Goal: Transaction & Acquisition: Purchase product/service

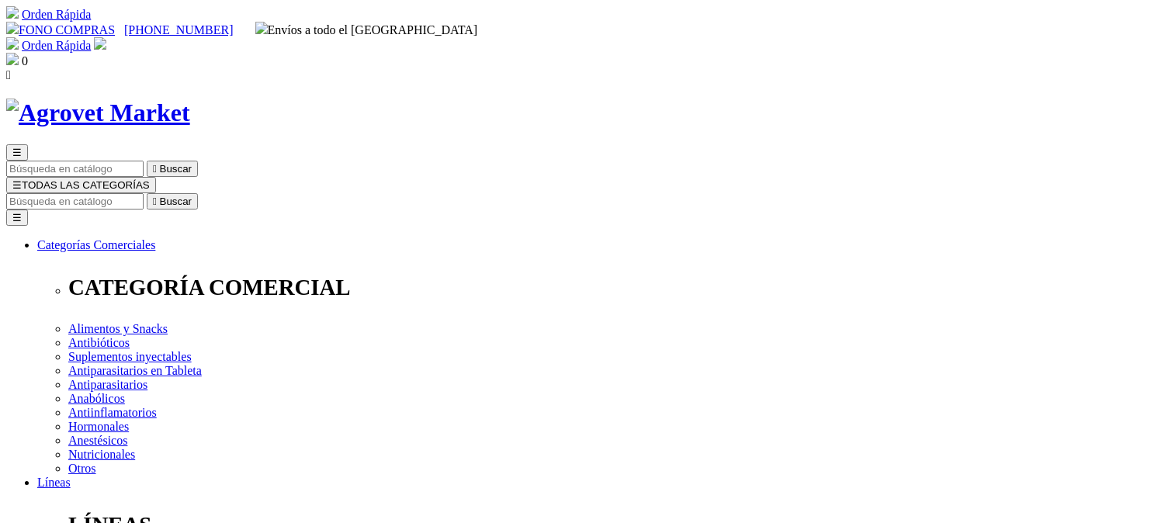
click at [144, 193] on input "Buscar" at bounding box center [74, 201] width 137 height 16
type input "triverfen"
click at [470, 193] on button " Buscar" at bounding box center [495, 201] width 51 height 16
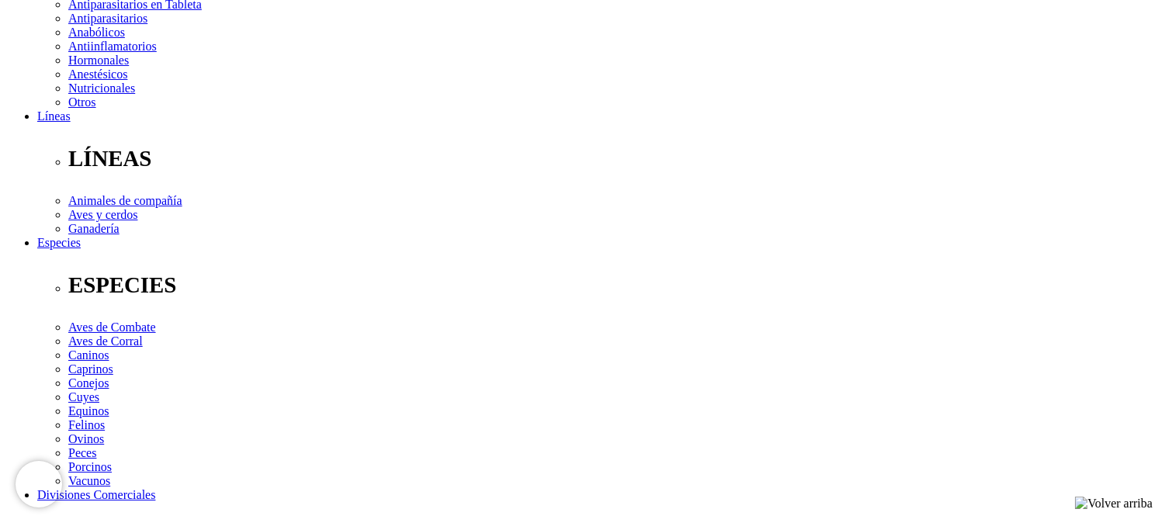
scroll to position [331, 0]
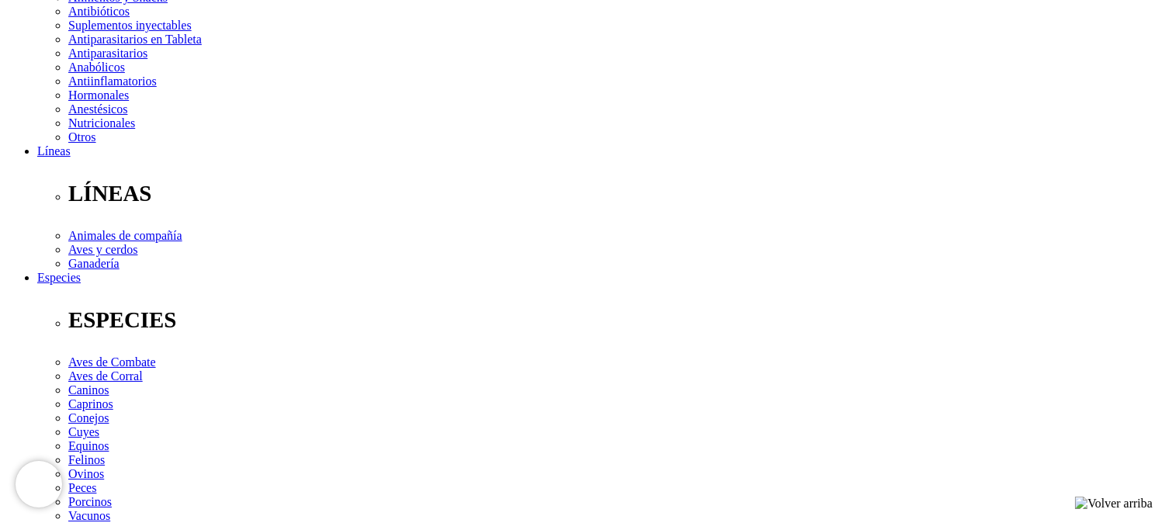
select select "4"
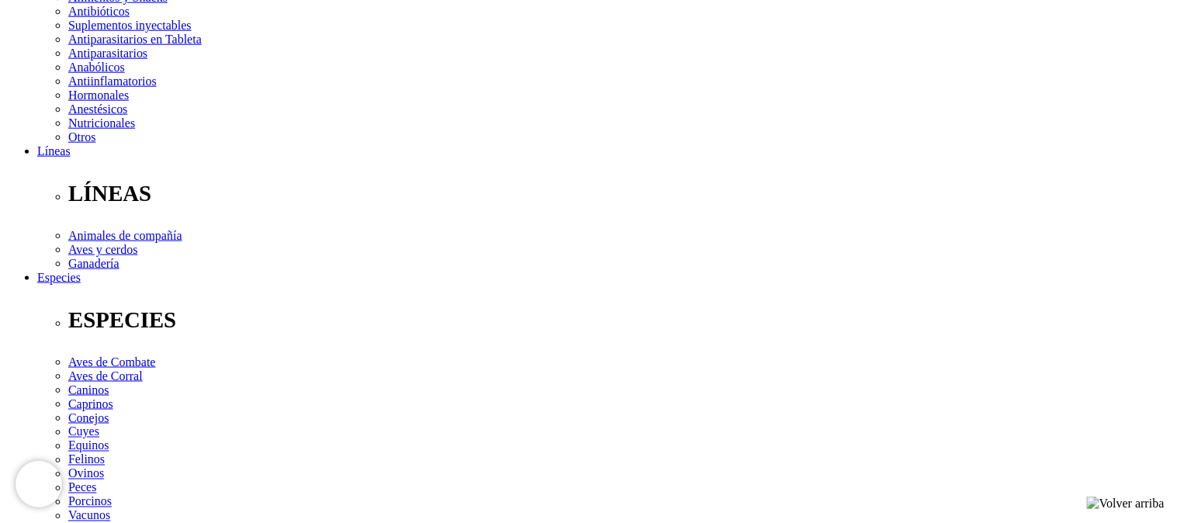
select select "4"
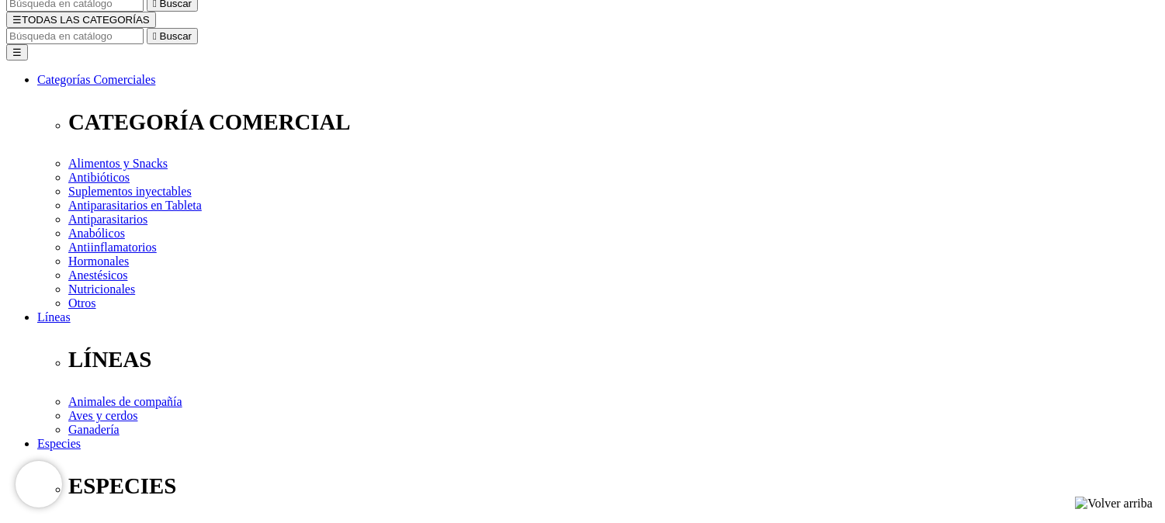
scroll to position [0, 0]
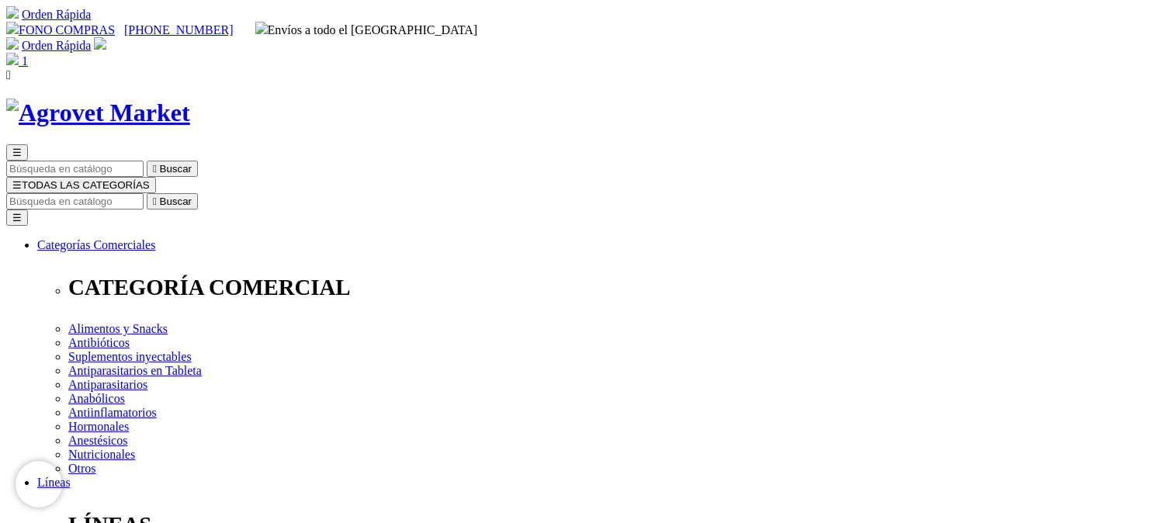
click at [19, 53] on img at bounding box center [12, 59] width 12 height 12
type input "COMPRA1"
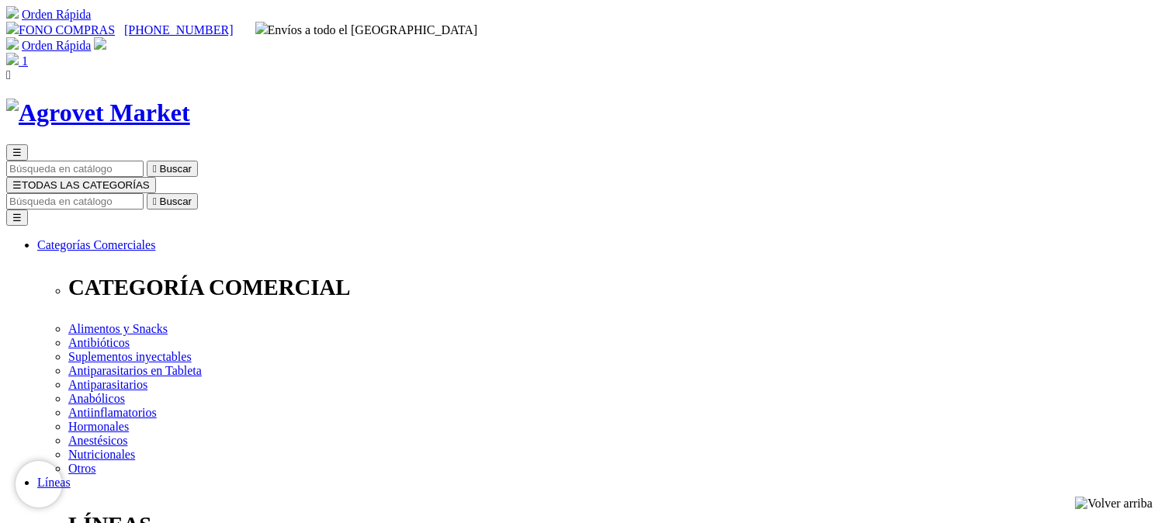
radio input "true"
type input "Silvia Maribel"
type input "Barrios Moreno"
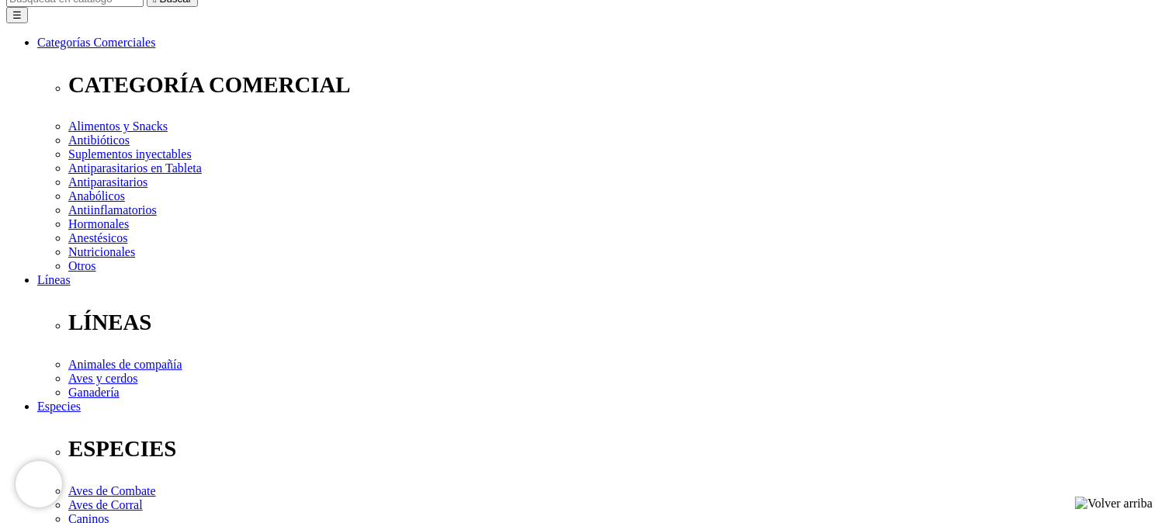
scroll to position [208, 0]
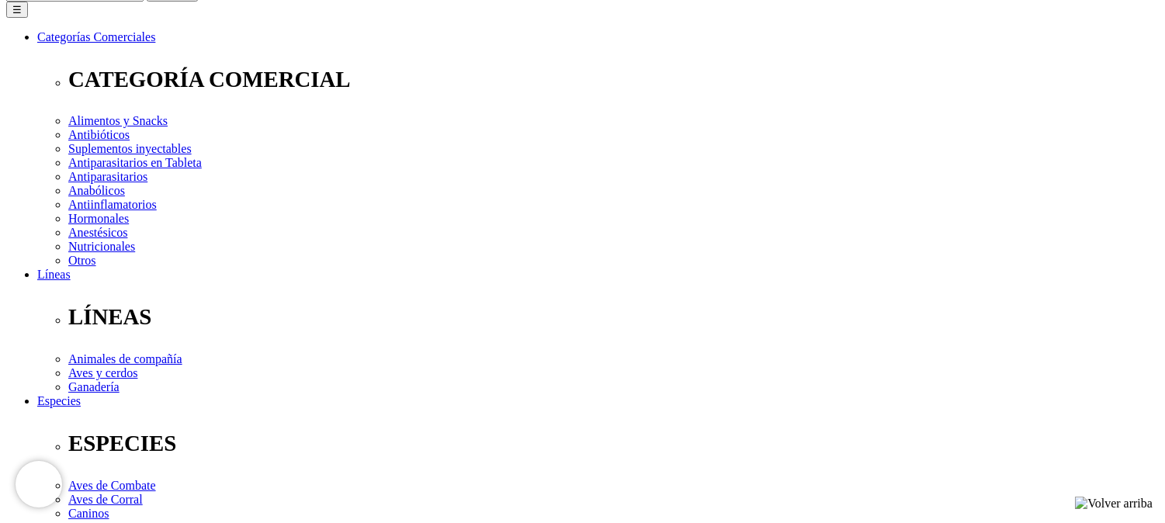
select select "DNI"
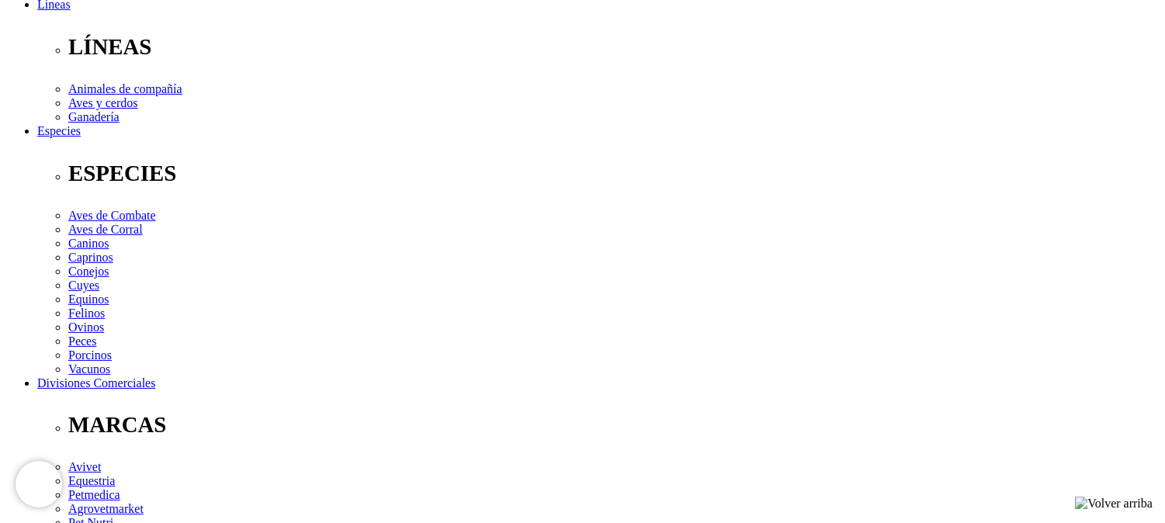
scroll to position [484, 0]
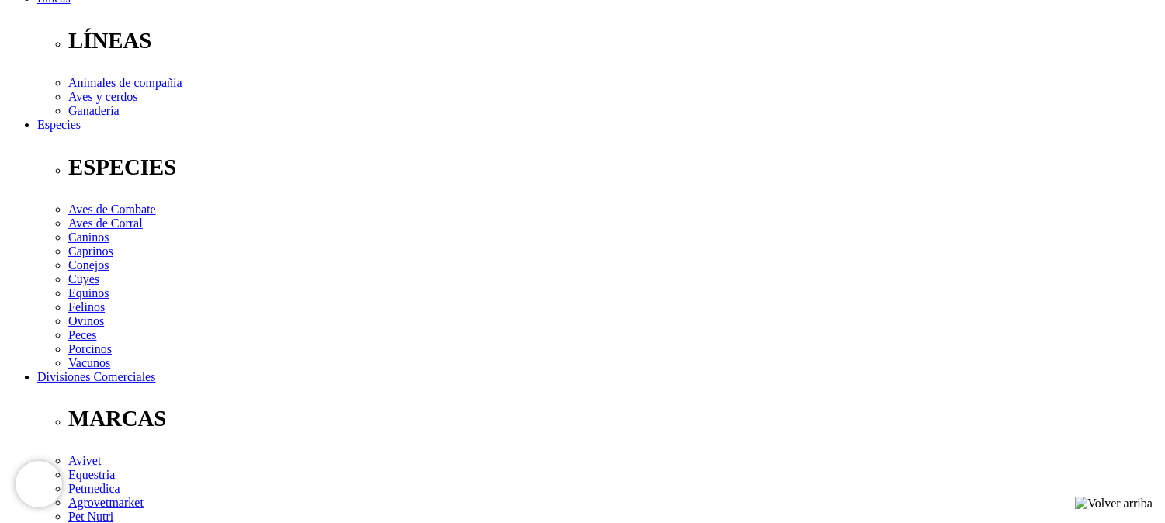
type input "10050719"
select select "Otra_actividad"
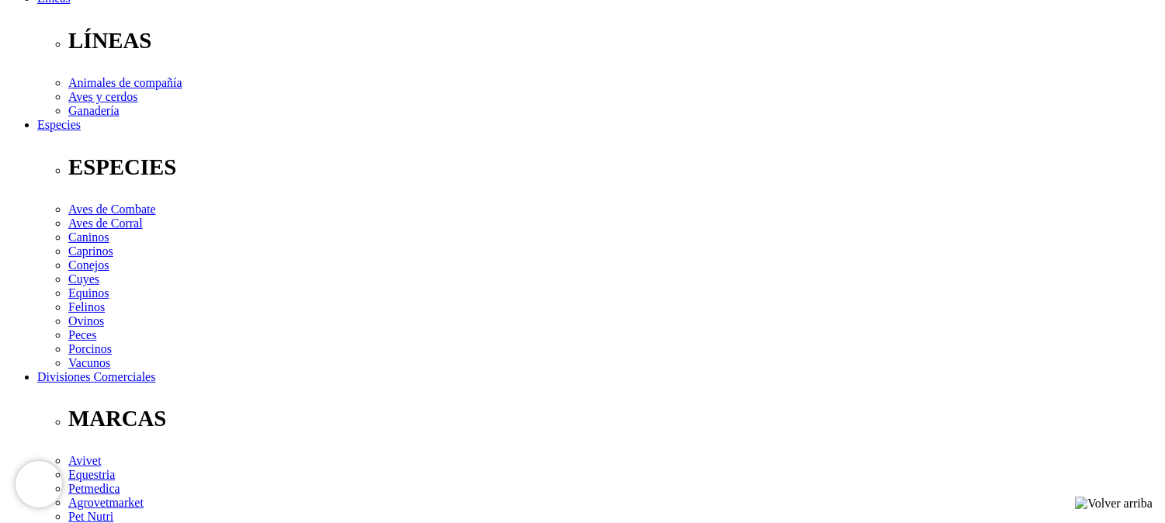
type input "silviabamor@gmail.com"
type input "18071974"
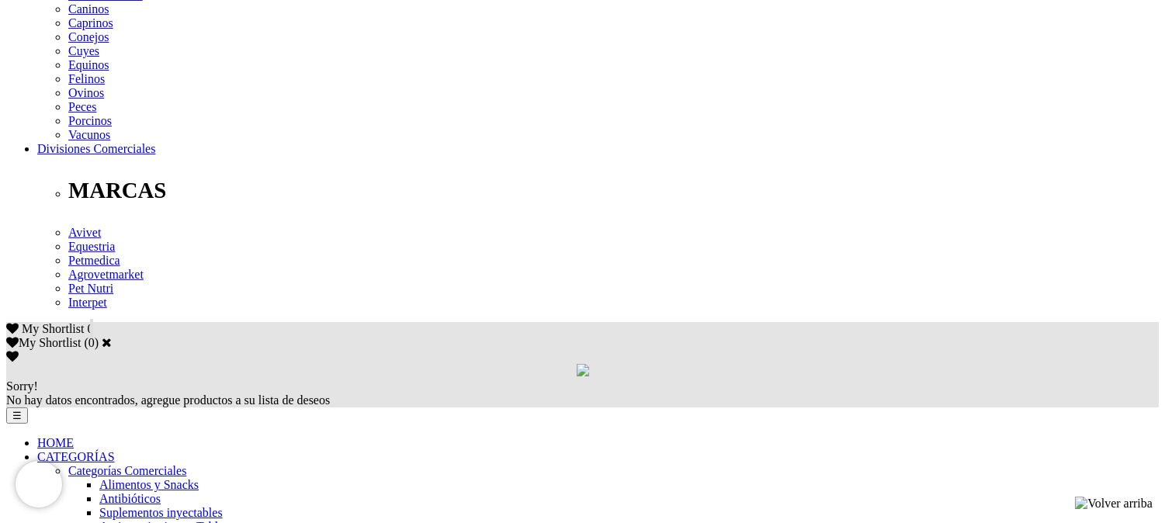
scroll to position [718, 0]
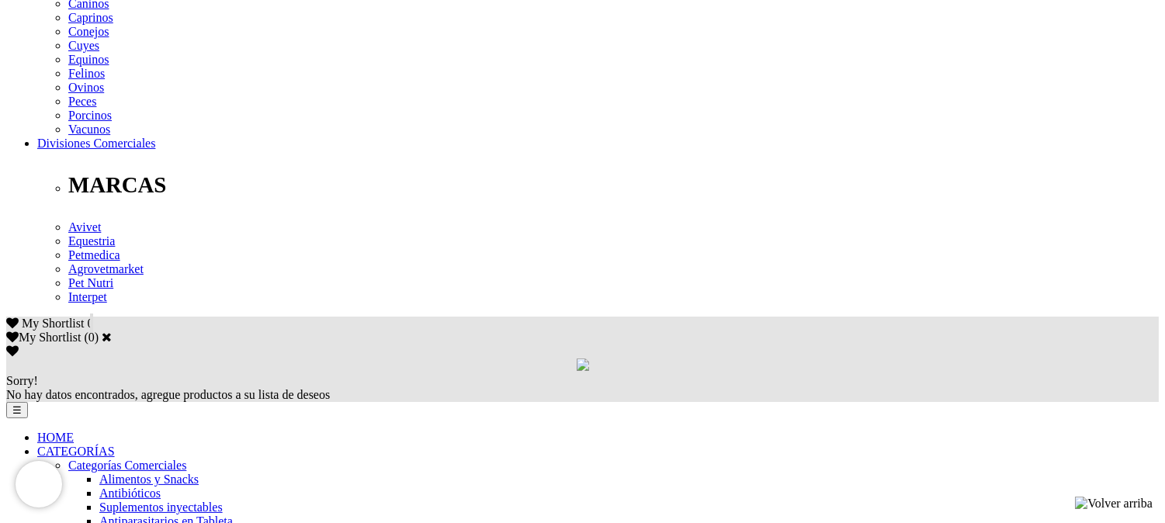
checkbox input "true"
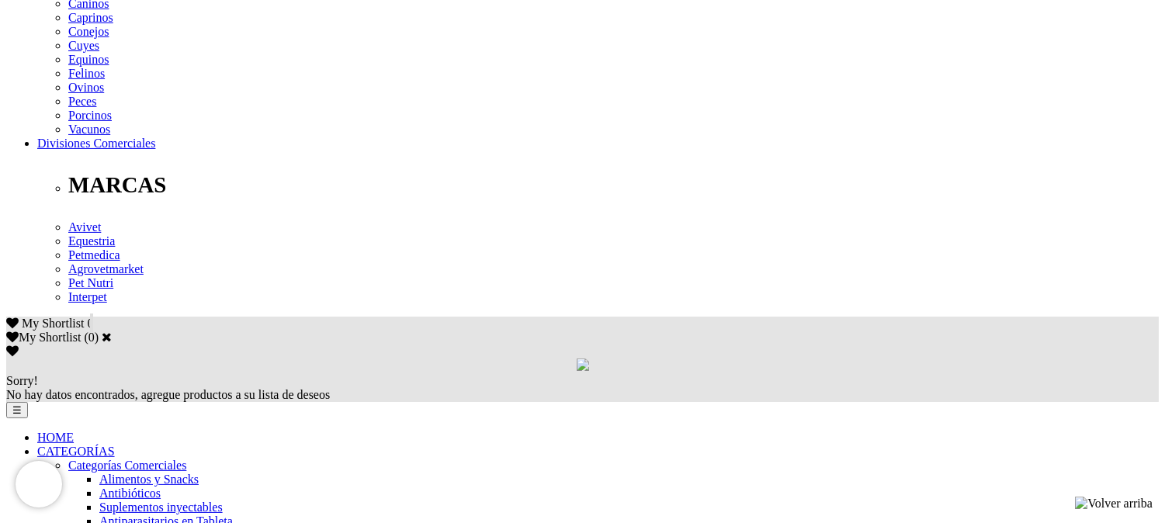
checkbox input "true"
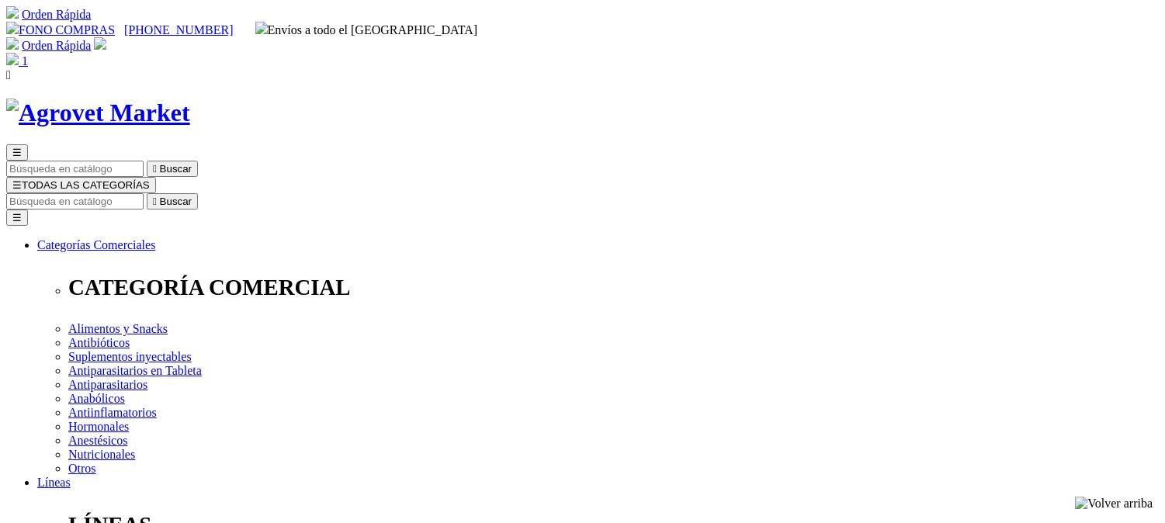
select select "DNI"
select select "Otra_actividad"
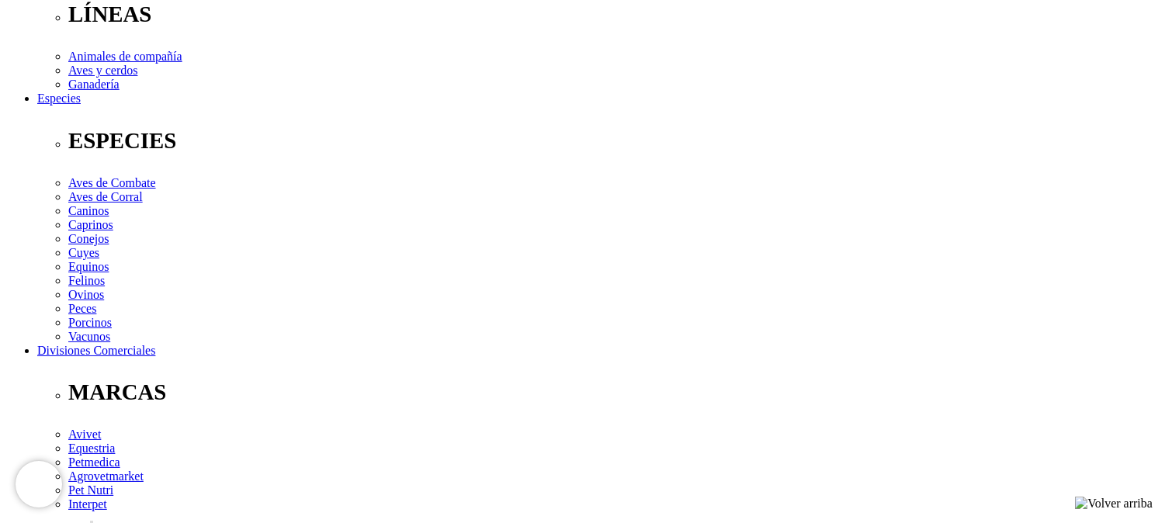
scroll to position [514, 0]
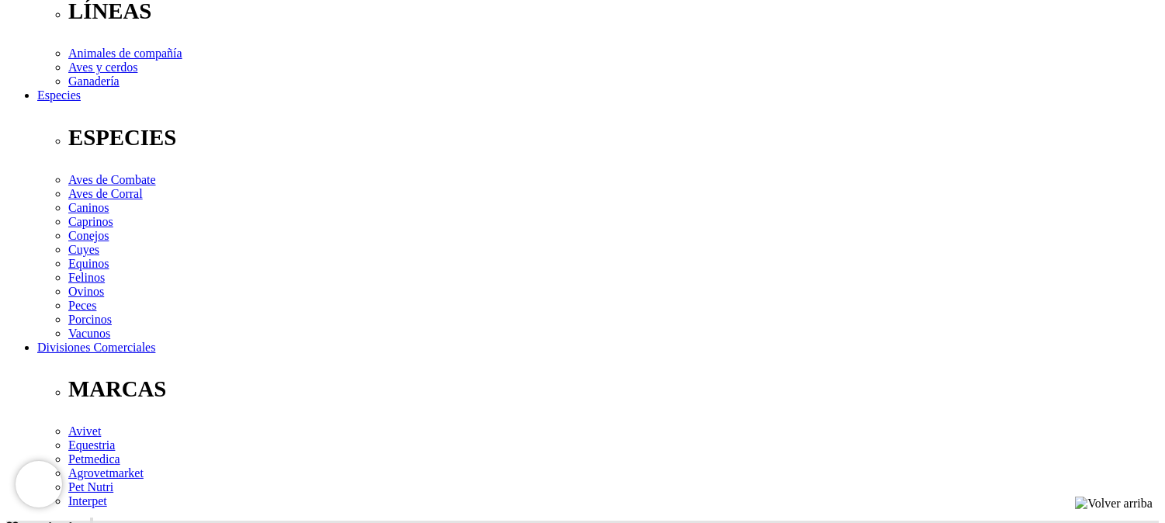
type input "1"
type input "[DATE]"
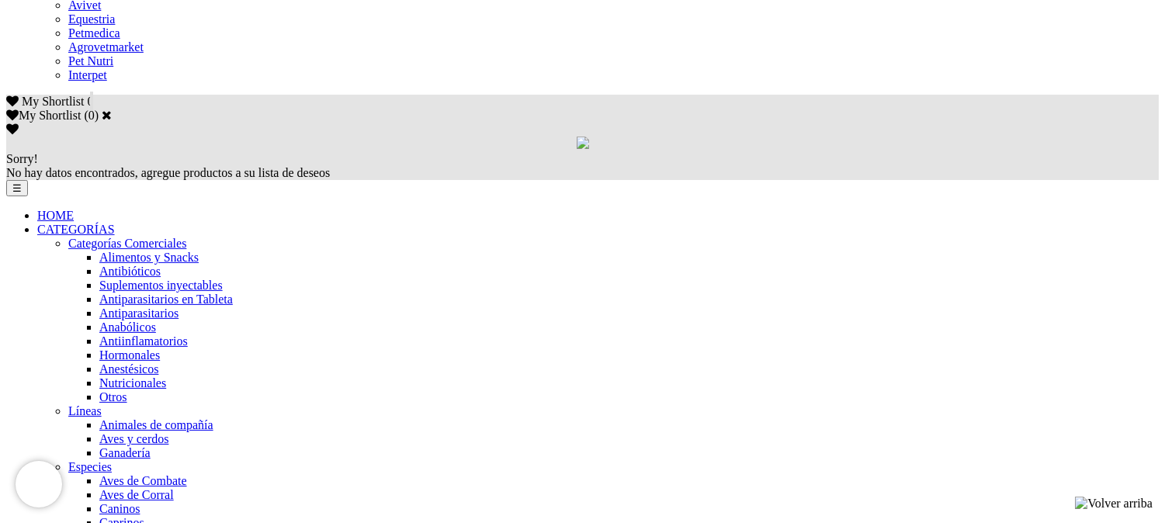
scroll to position [1019, 0]
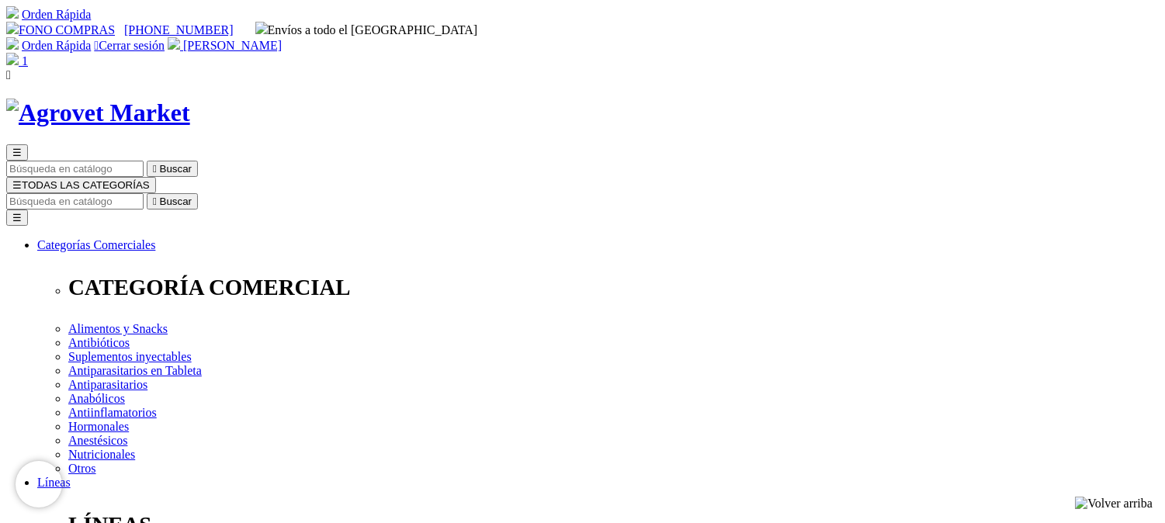
select select "LIMA"
select select
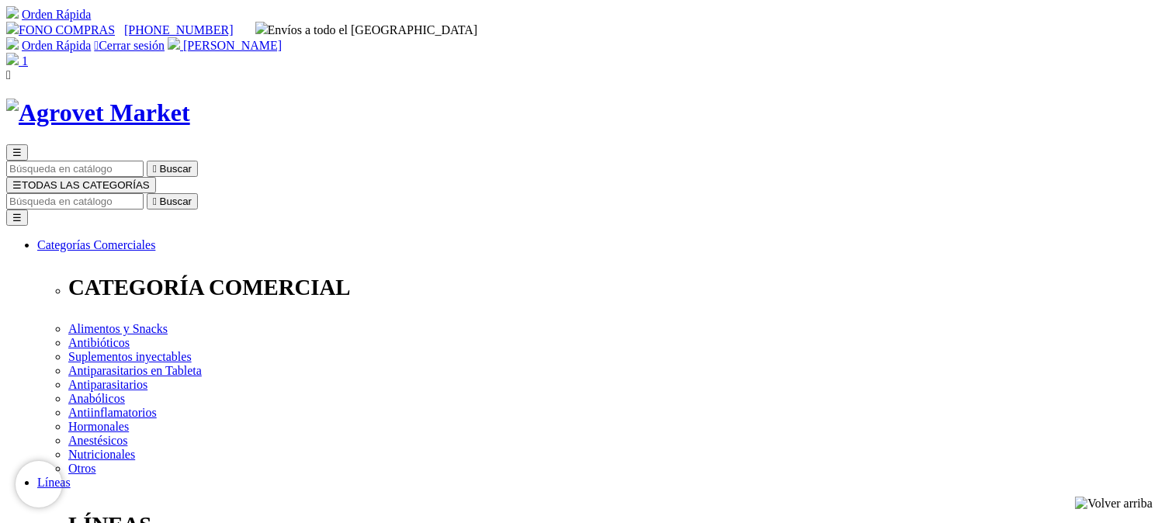
select select "3"
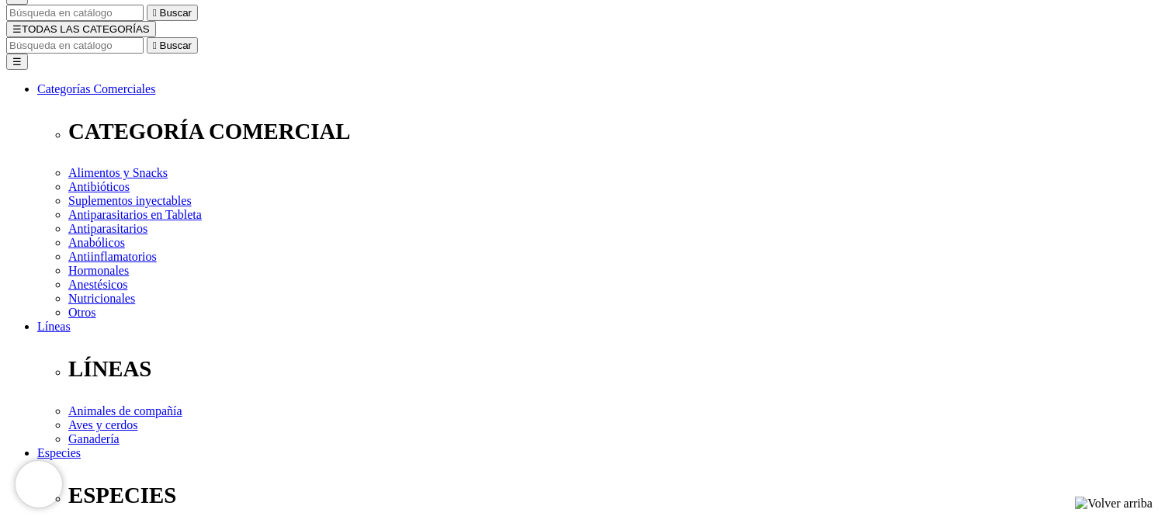
scroll to position [172, 0]
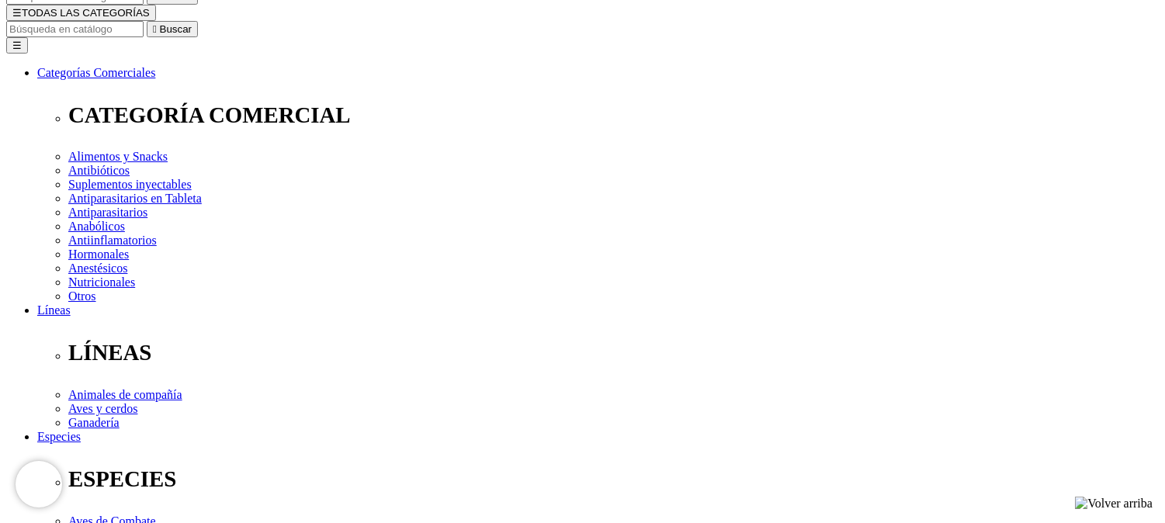
select select "146"
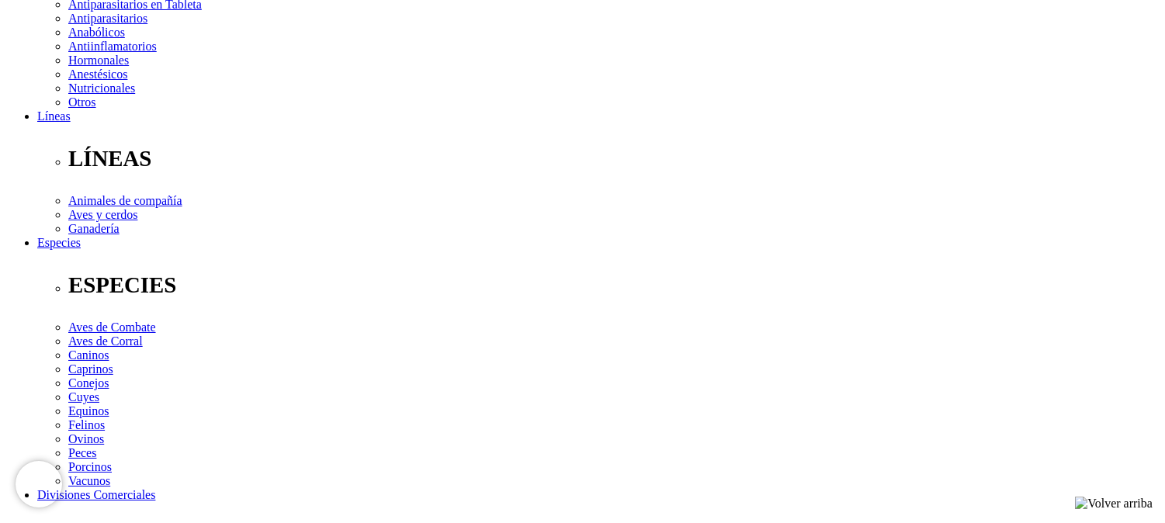
scroll to position [373, 0]
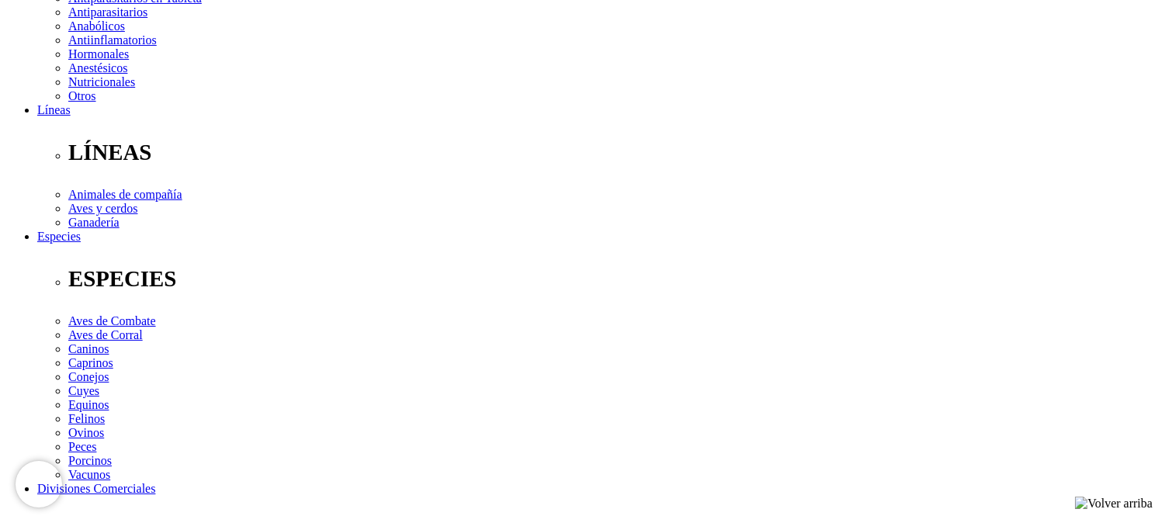
type input "Jr.Los Alcanfores 835 Alto de los FIcus Santa Anita"
select select "Boleta"
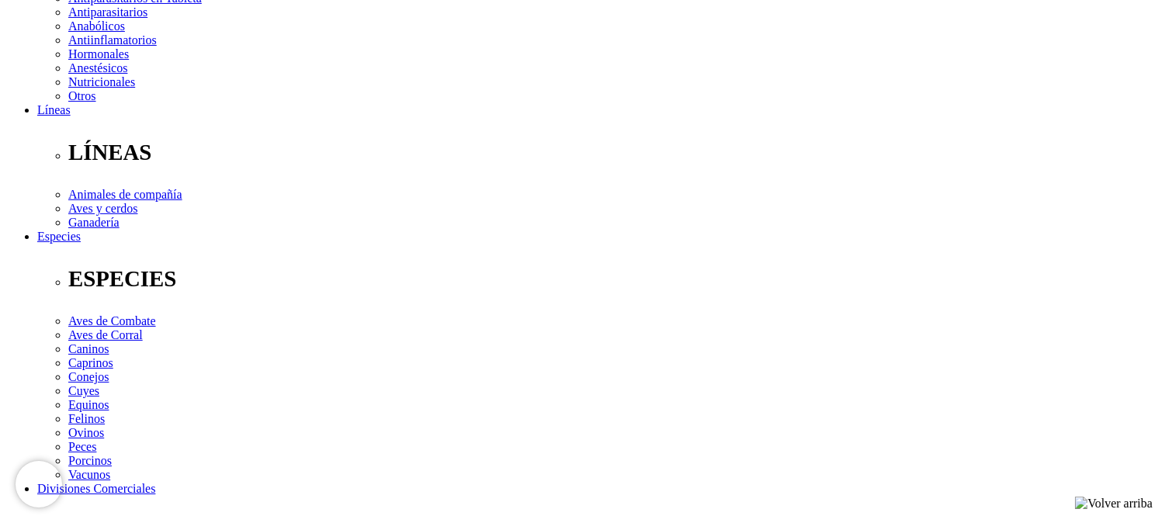
type input "987791849"
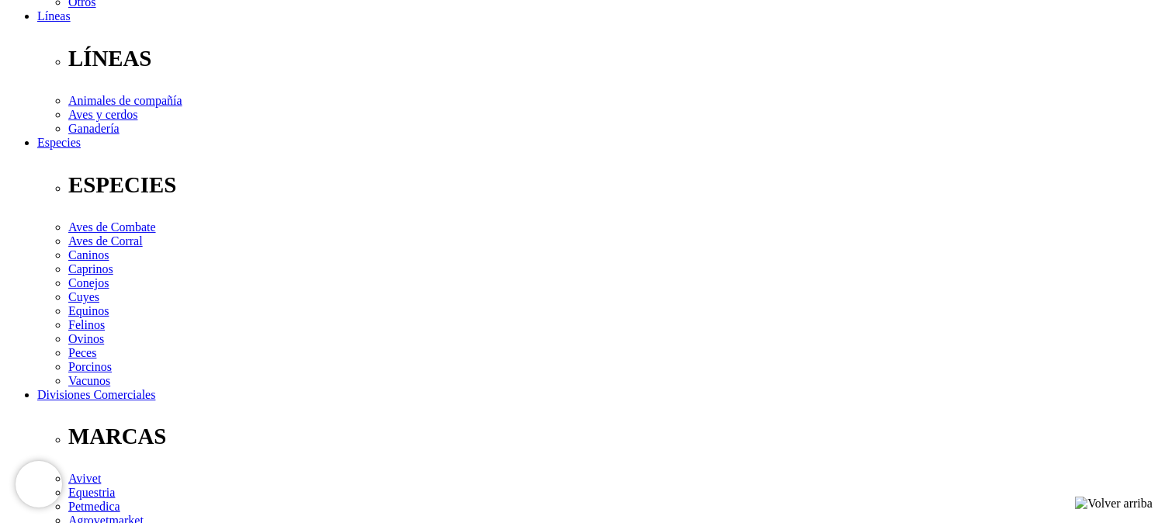
scroll to position [470, 0]
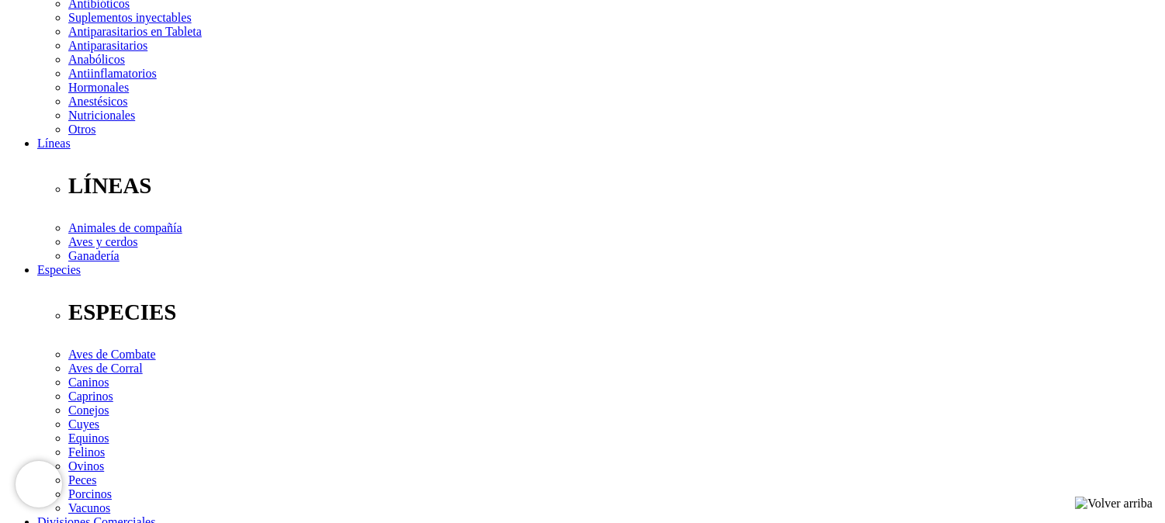
scroll to position [363, 0]
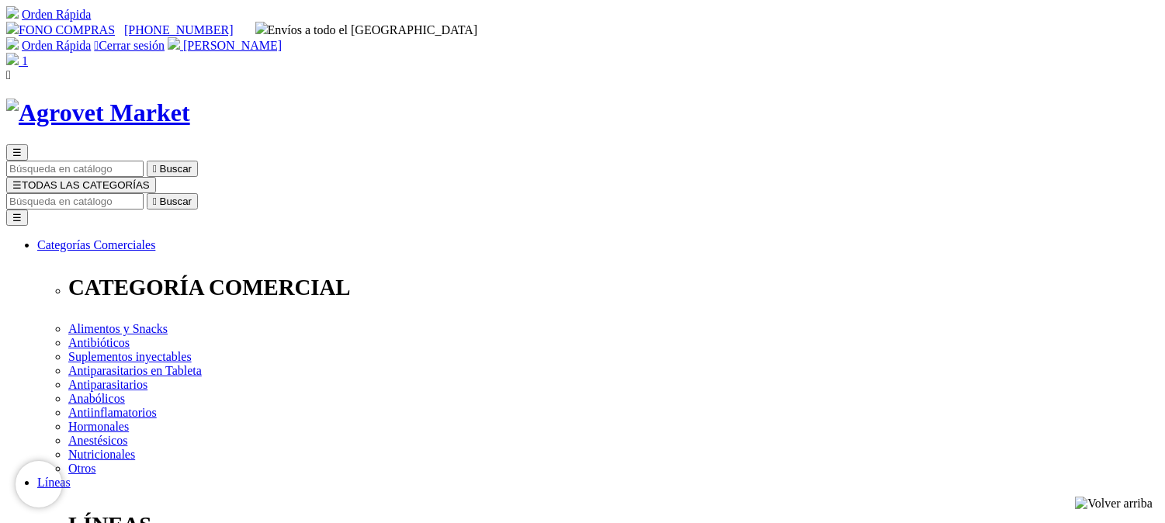
radio input "true"
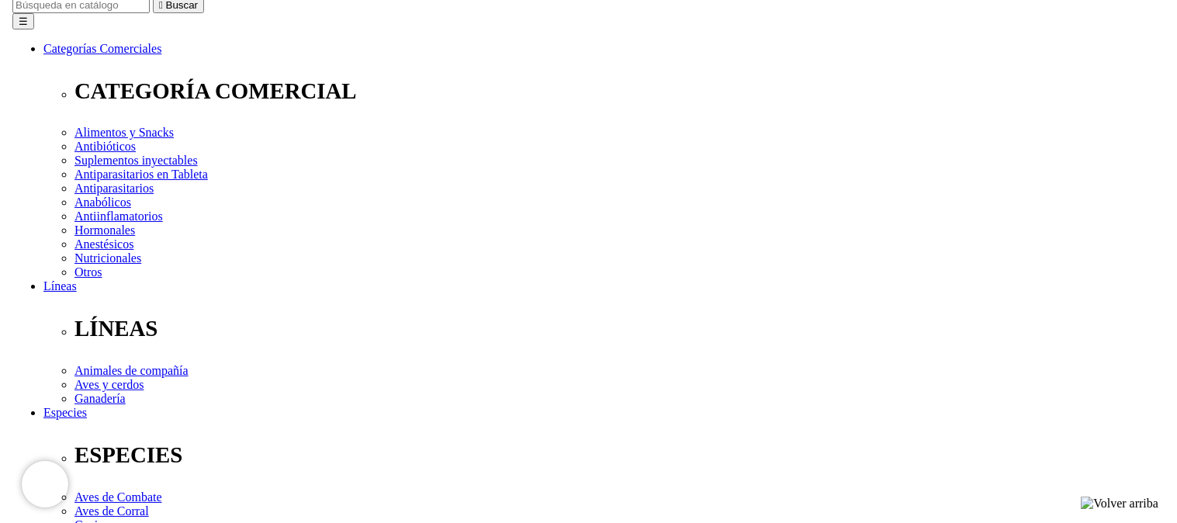
scroll to position [206, 0]
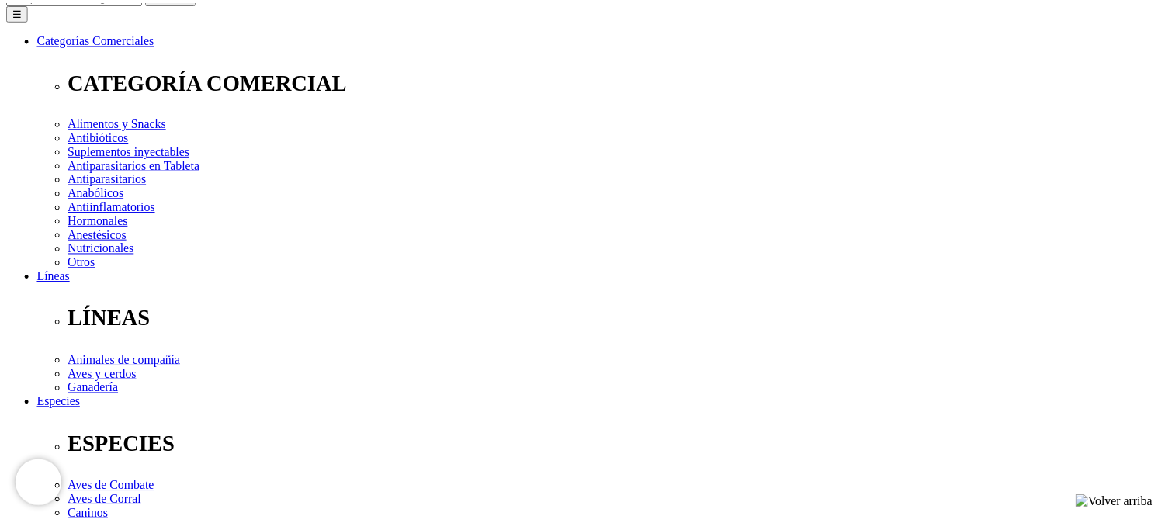
scroll to position [10, 0]
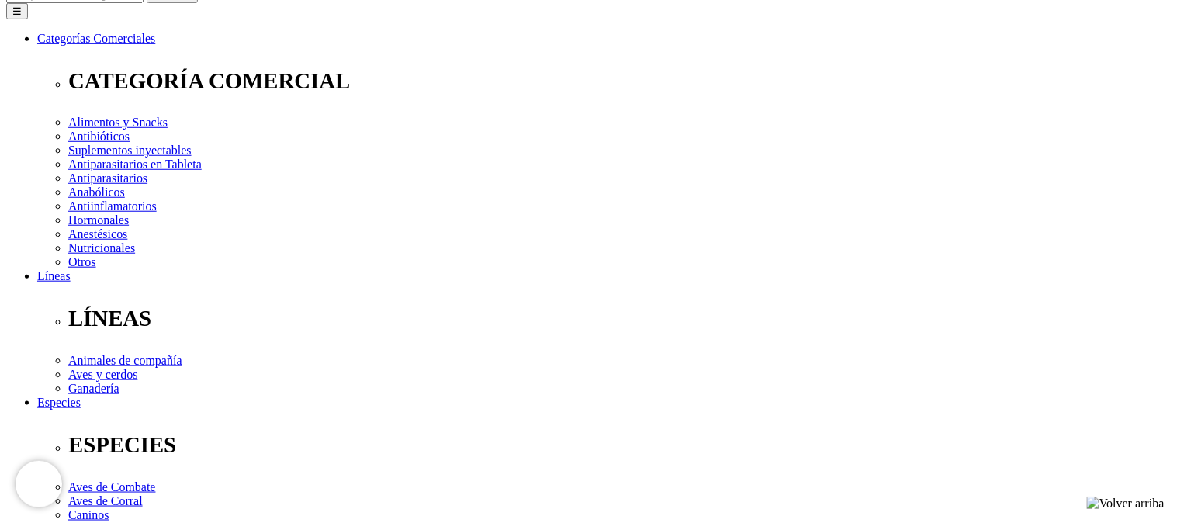
checkbox input "true"
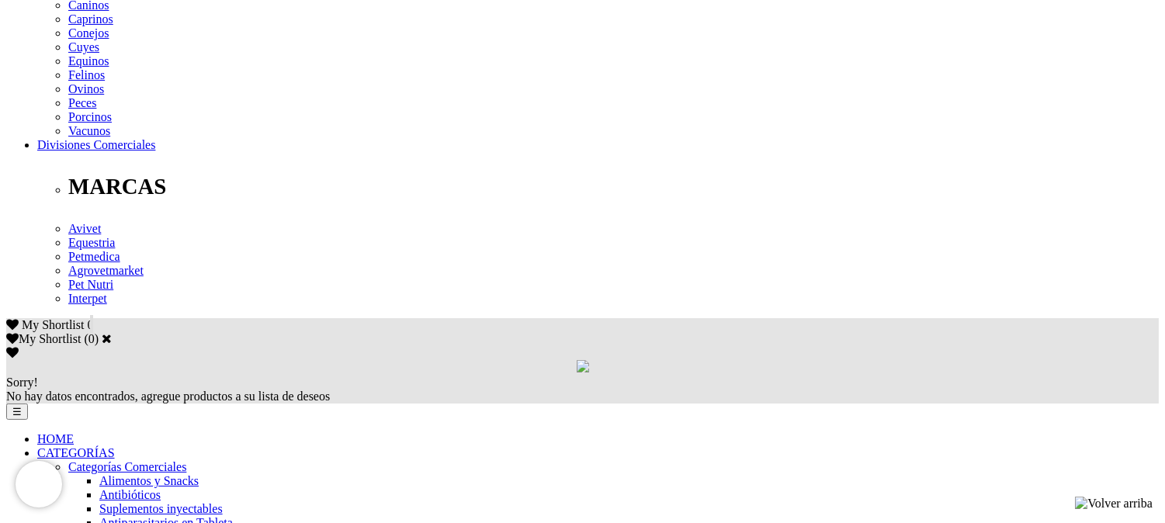
scroll to position [723, 0]
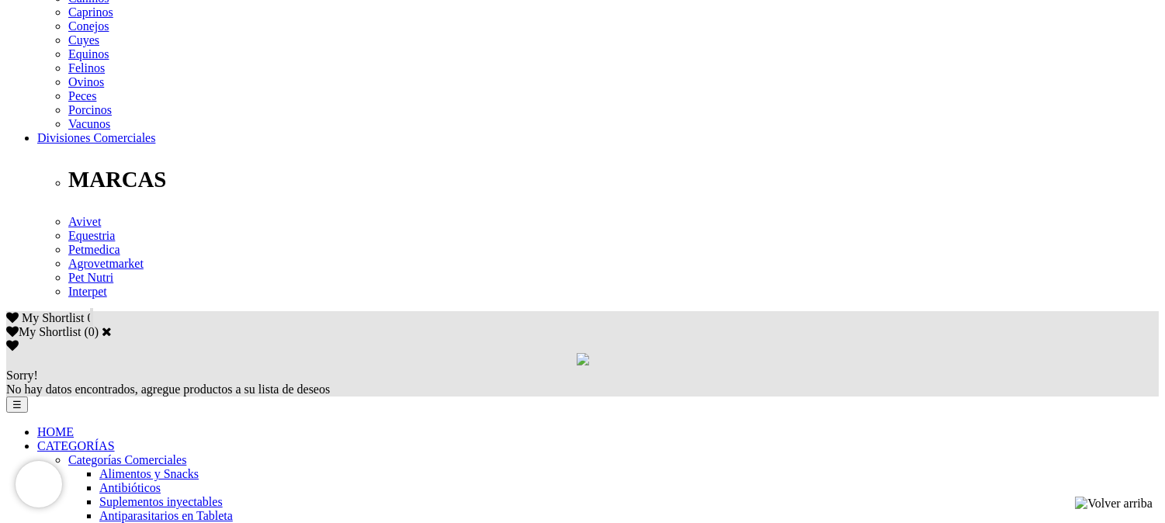
copy dd "001-0103298"
drag, startPoint x: 594, startPoint y: 464, endPoint x: 764, endPoint y: 468, distance: 170.0
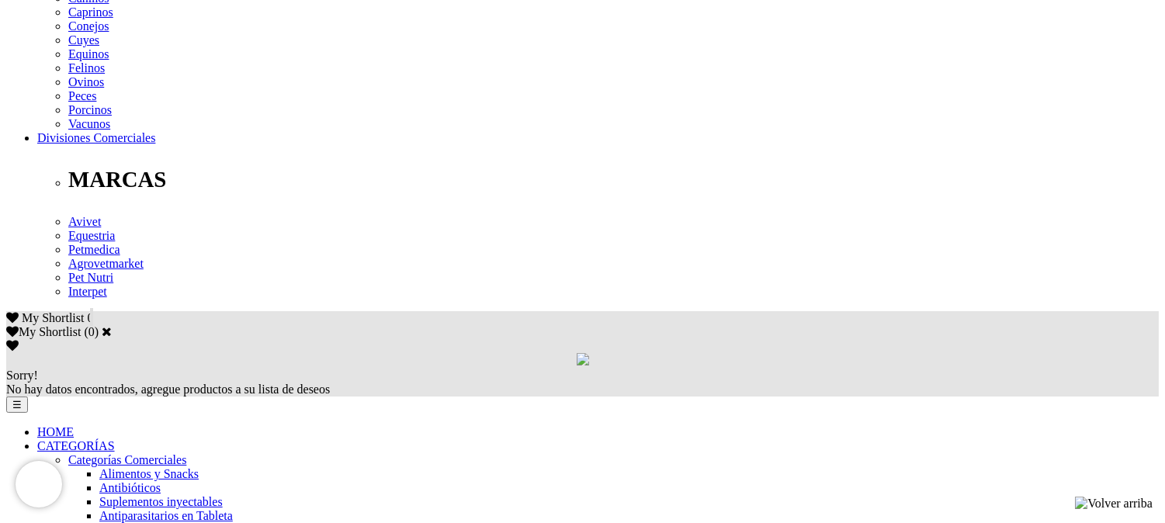
copy dd "009-028-000010103298-25"
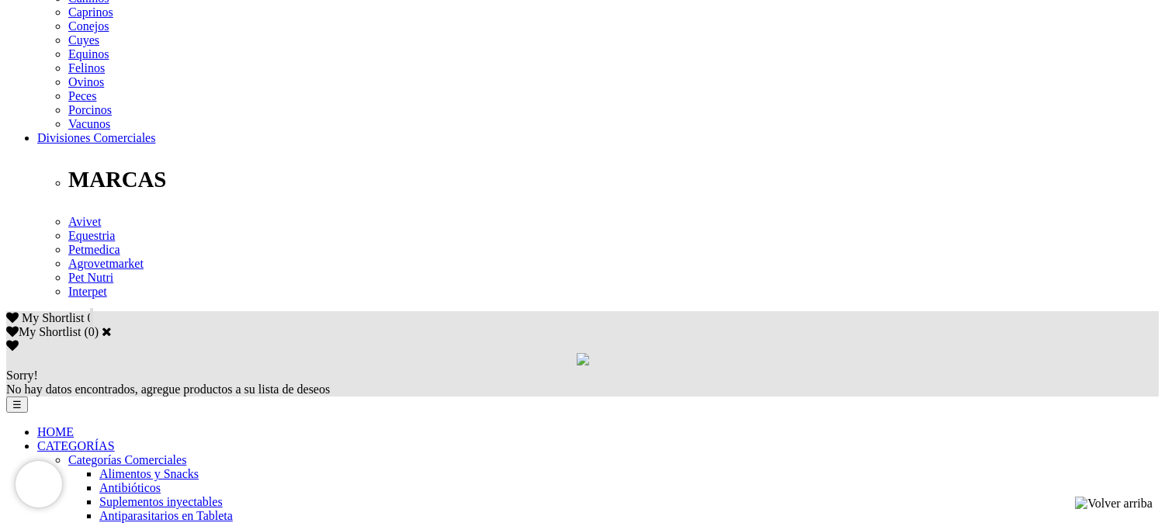
drag, startPoint x: 647, startPoint y: 448, endPoint x: 695, endPoint y: 446, distance: 48.1
copy dd "0103298"
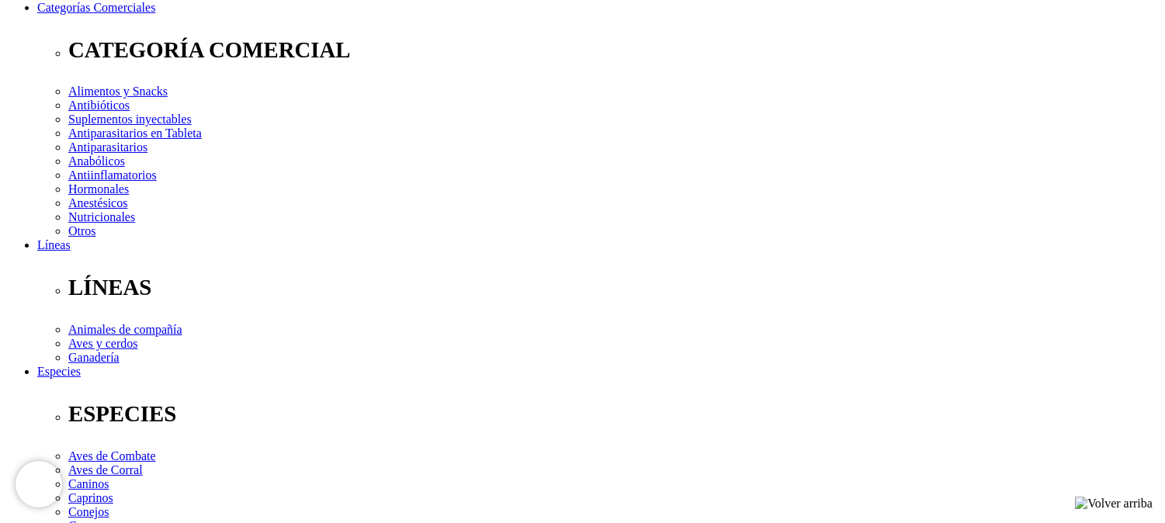
scroll to position [235, 0]
